Goal: Transaction & Acquisition: Purchase product/service

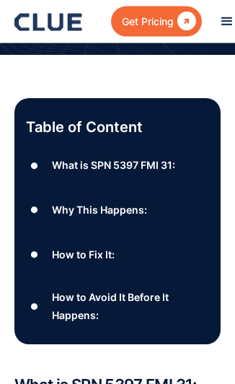
scroll to position [345, 0]
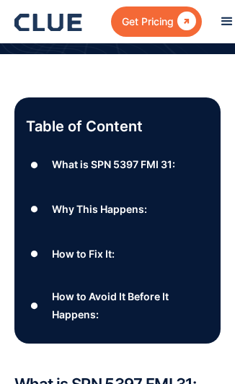
click at [154, 159] on div "What is SPN 5397 FMI 31:" at bounding box center [113, 164] width 123 height 18
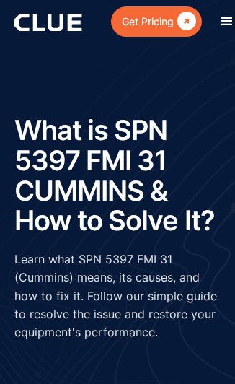
click at [226, 27] on div "menu" at bounding box center [227, 21] width 17 height 17
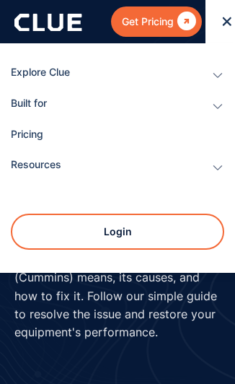
click at [46, 128] on link "Pricing" at bounding box center [118, 135] width 214 height 30
click at [31, 69] on div "Explore Clue" at bounding box center [109, 73] width 196 height 30
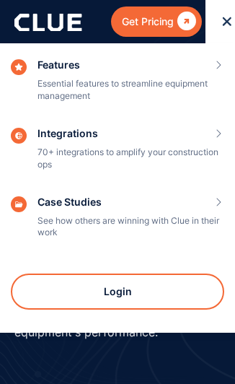
scroll to position [124, 0]
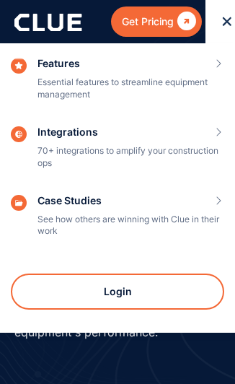
click at [198, 79] on div "Features Essential features to streamline equipment management" at bounding box center [118, 85] width 214 height 54
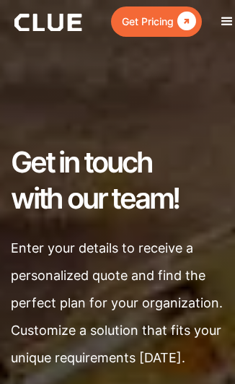
click at [191, 33] on link "Get Pricing " at bounding box center [156, 21] width 91 height 30
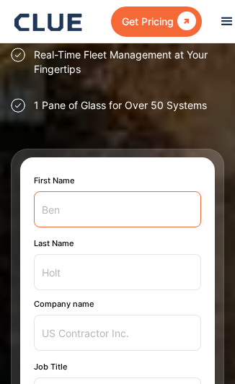
click at [145, 208] on input "First Name" at bounding box center [117, 209] width 167 height 36
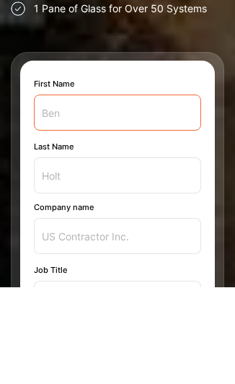
type input "[PERSON_NAME]"
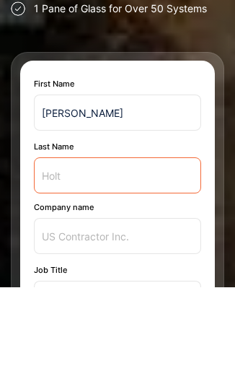
type input "Singh"
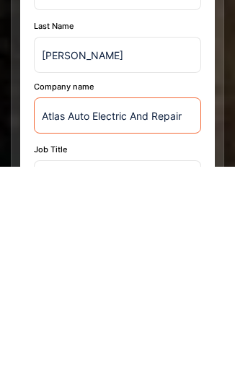
type input "Atlas Auto Electric And Repair"
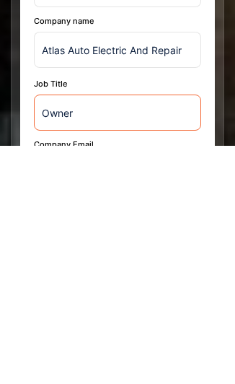
type input "Owner"
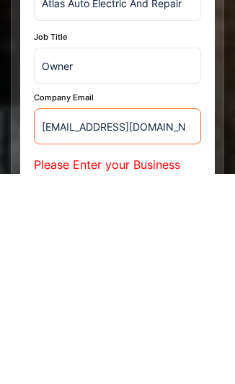
type input "rickeysngh@yahoo.com"
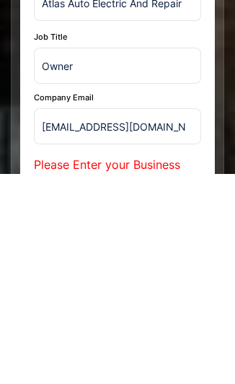
click at [182, 302] on div "Company Email rickeysngh@yahoo.com Please Enter your Business Email" at bounding box center [117, 357] width 167 height 111
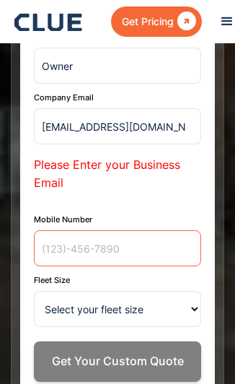
click at [120, 250] on input "Mobile Number" at bounding box center [117, 248] width 167 height 36
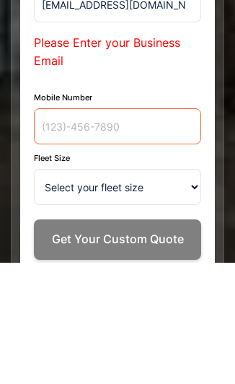
type input "3475701807"
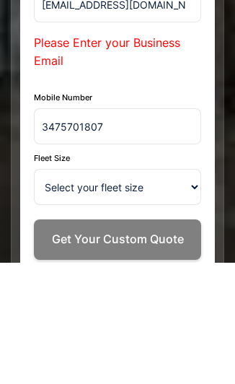
scroll to position [880, 0]
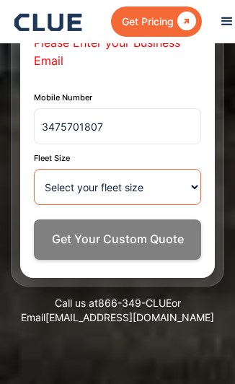
click at [145, 188] on select "Select your fleet size <15 15-99 100-499 500-999 >1000" at bounding box center [117, 187] width 167 height 36
click at [198, 188] on select "Select your fleet size <15 15-99 100-499 500-999 >1000" at bounding box center [117, 187] width 167 height 36
select select "<15"
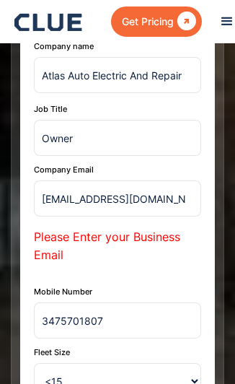
scroll to position [679, 0]
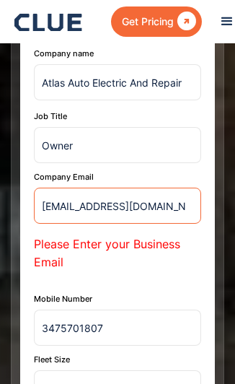
click at [38, 206] on input "rickeysngh@yahoo.com" at bounding box center [117, 206] width 167 height 36
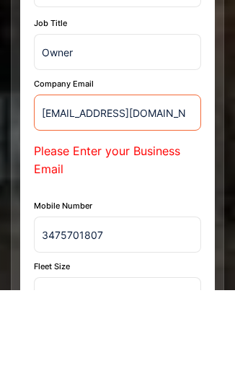
click at [173, 188] on input "rickeysngh@yahoo.com" at bounding box center [117, 206] width 167 height 36
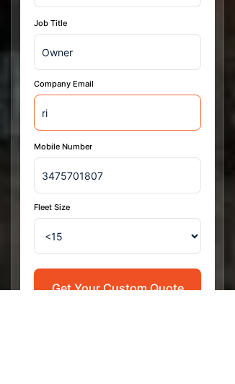
type input "r"
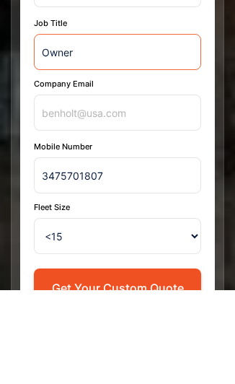
click at [166, 128] on input "Owner" at bounding box center [117, 146] width 167 height 36
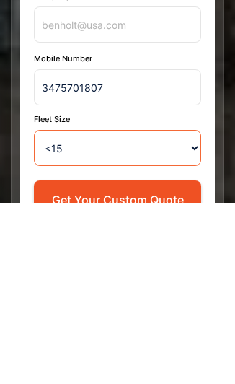
click at [189, 312] on select "Select your fleet size <15 15-99 100-499 500-999 >1000" at bounding box center [117, 330] width 167 height 36
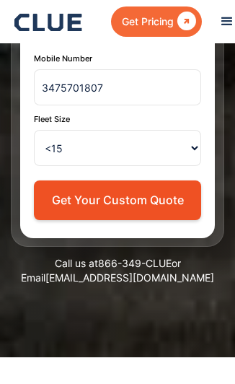
click at [146, 192] on button "Get Your Custom Quote" at bounding box center [117, 200] width 167 height 40
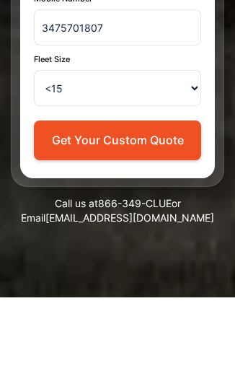
scroll to position [873, 0]
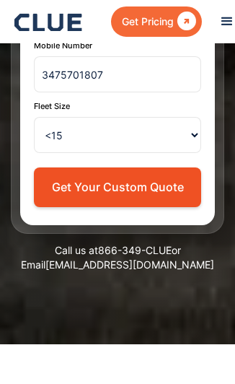
click at [151, 185] on button "Get Your Custom Quote" at bounding box center [117, 187] width 167 height 40
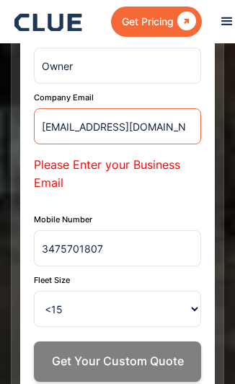
type input "1rickeysingh@gmail.com"
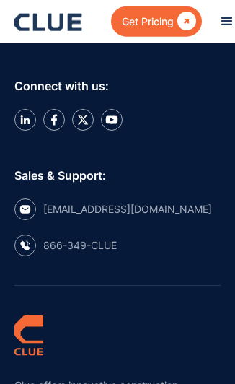
scroll to position [3284, 0]
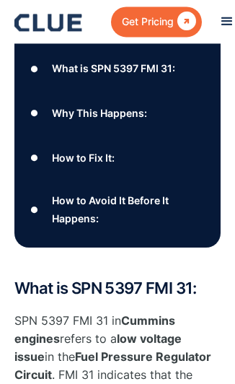
scroll to position [439, 0]
